Goal: Find specific page/section: Find specific page/section

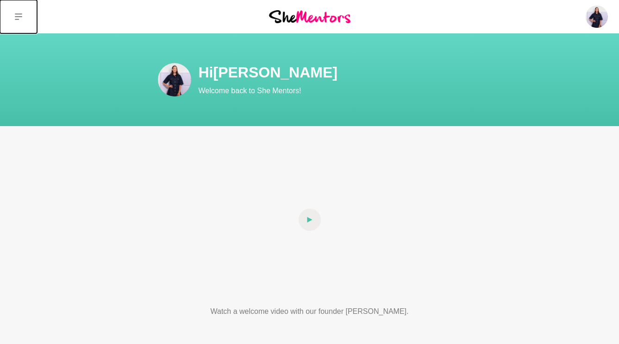
click at [19, 21] on button at bounding box center [18, 16] width 37 height 33
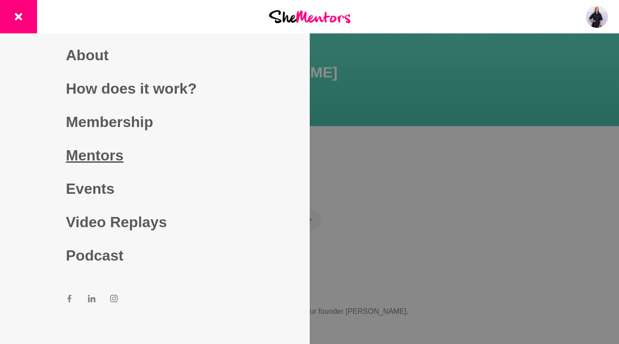
click at [94, 160] on link "Mentors" at bounding box center [155, 154] width 178 height 33
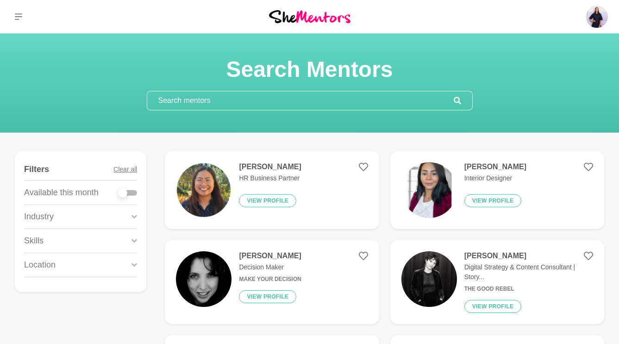
click at [225, 96] on input "text" at bounding box center [300, 100] width 307 height 19
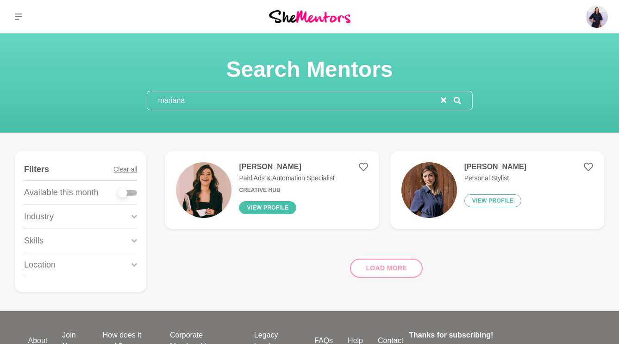
type input "mariana"
click at [251, 211] on button "View profile" at bounding box center [267, 207] width 57 height 13
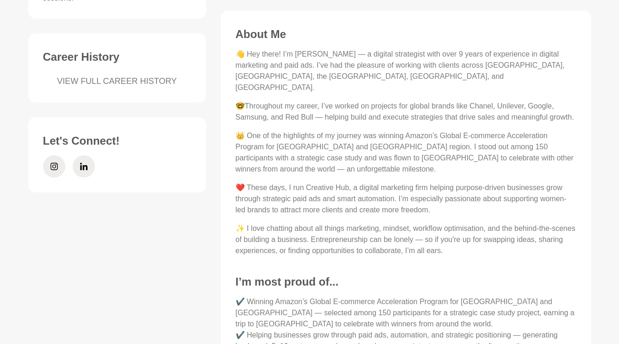
scroll to position [368, 0]
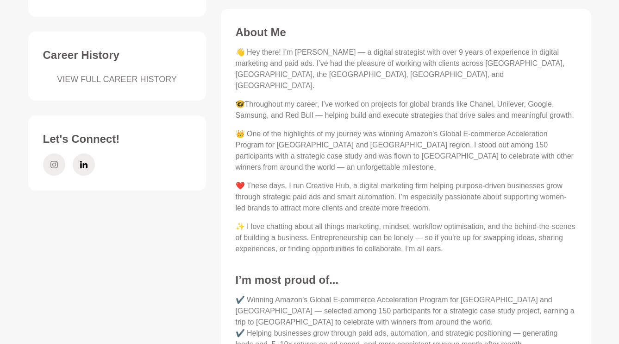
click at [52, 153] on icon at bounding box center [53, 164] width 7 height 22
